Goal: Task Accomplishment & Management: Use online tool/utility

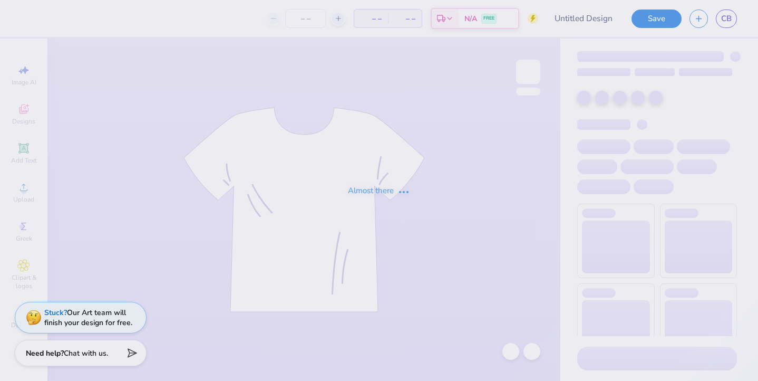
type input "recruitment"
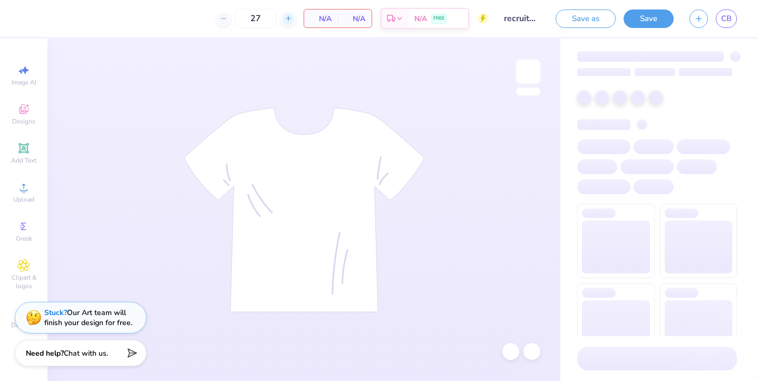
click at [289, 22] on icon at bounding box center [288, 18] width 7 height 7
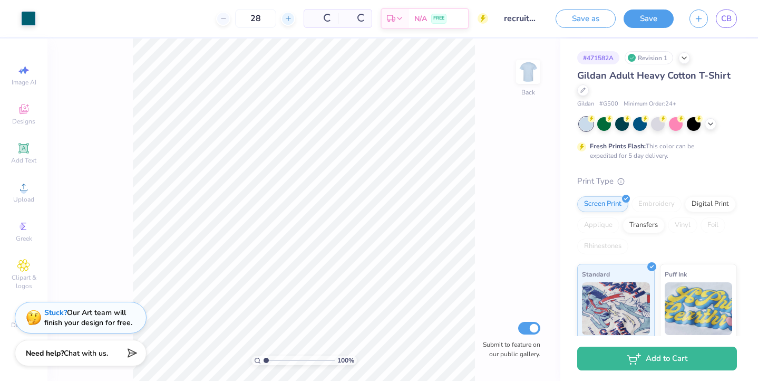
click at [289, 22] on icon at bounding box center [288, 18] width 7 height 7
click at [257, 18] on icon at bounding box center [252, 18] width 7 height 7
type input "30"
click at [653, 16] on button "Save" at bounding box center [649, 18] width 50 height 18
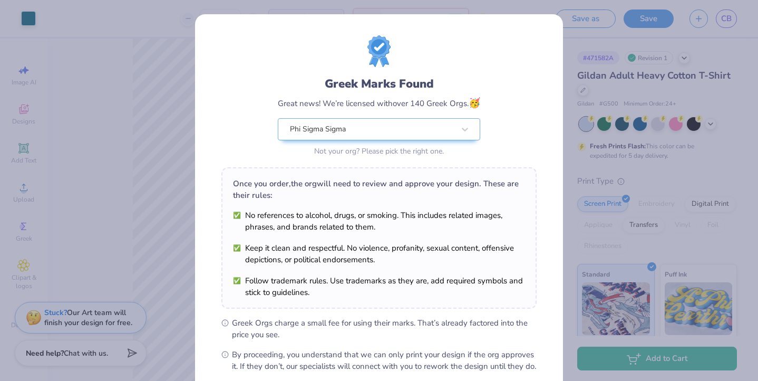
scroll to position [113, 0]
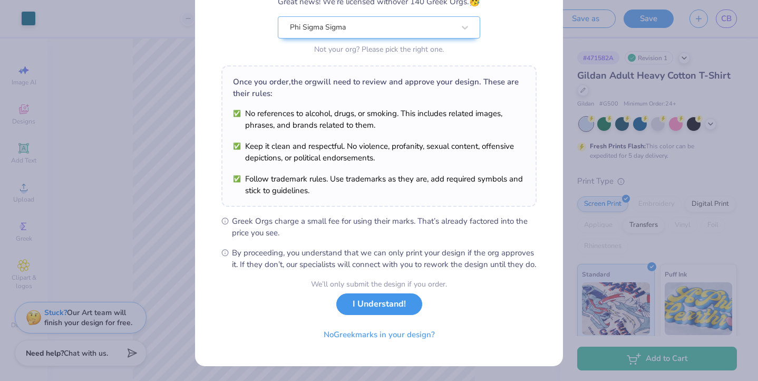
click at [386, 308] on button "I Understand!" at bounding box center [379, 304] width 86 height 22
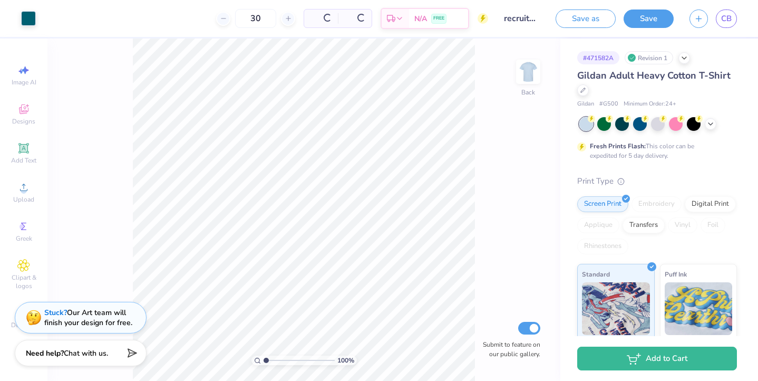
scroll to position [0, 0]
click at [635, 17] on button "Save" at bounding box center [649, 18] width 50 height 18
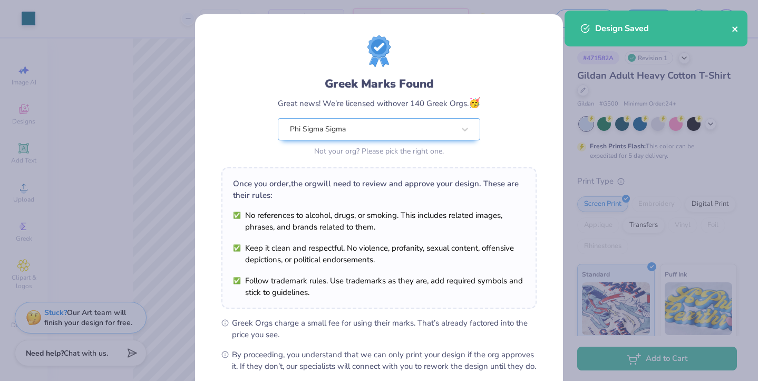
click at [735, 27] on icon "close" at bounding box center [735, 29] width 7 height 8
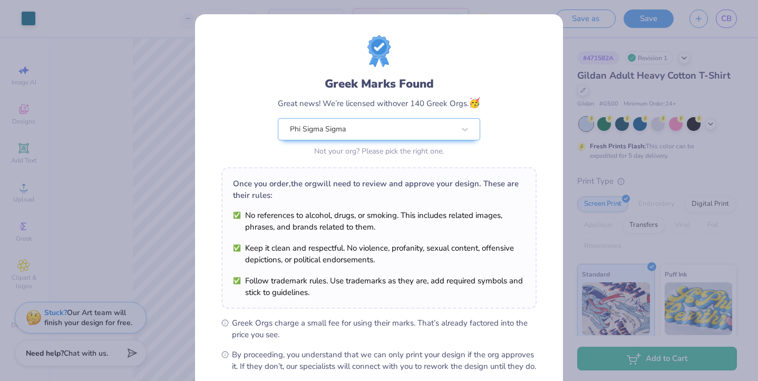
scroll to position [113, 0]
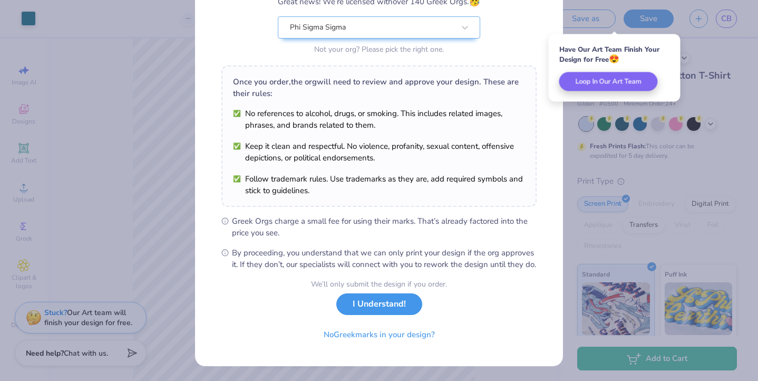
click at [360, 307] on button "I Understand!" at bounding box center [379, 304] width 86 height 22
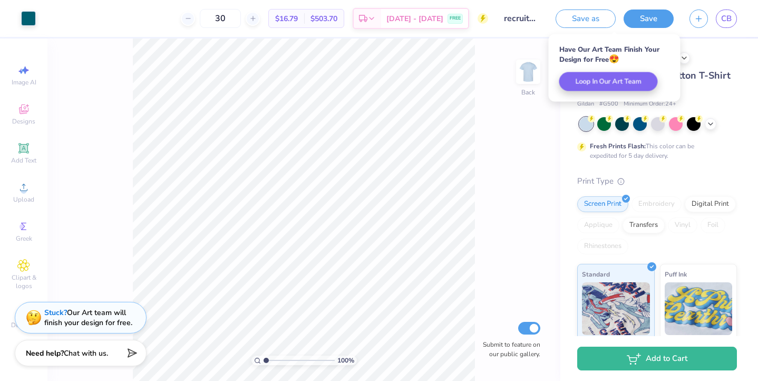
scroll to position [0, 0]
